Goal: Task Accomplishment & Management: Manage account settings

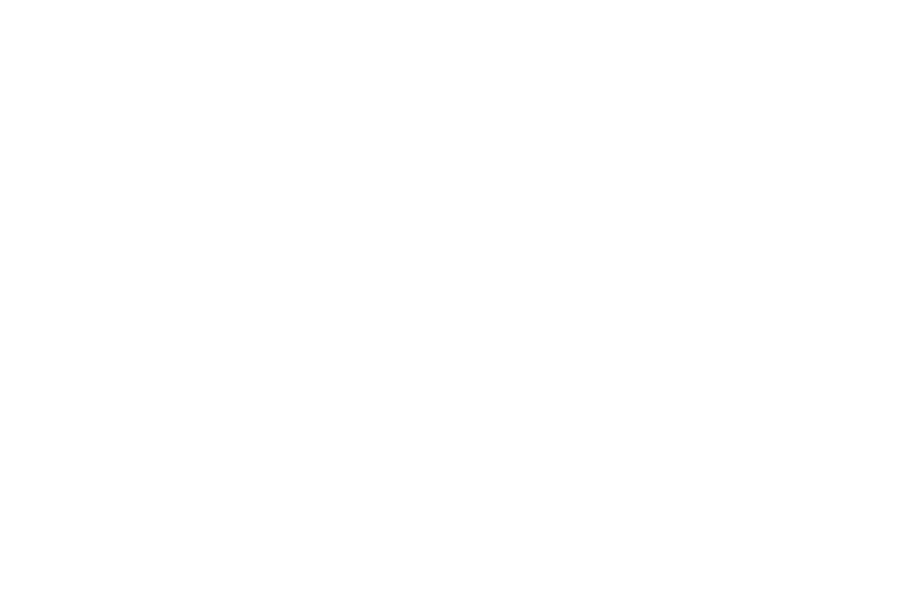
type input "dave@madwire.com"
click at [0, 0] on input "Sign In" at bounding box center [0, 0] width 0 height 0
